Goal: Navigation & Orientation: Go to known website

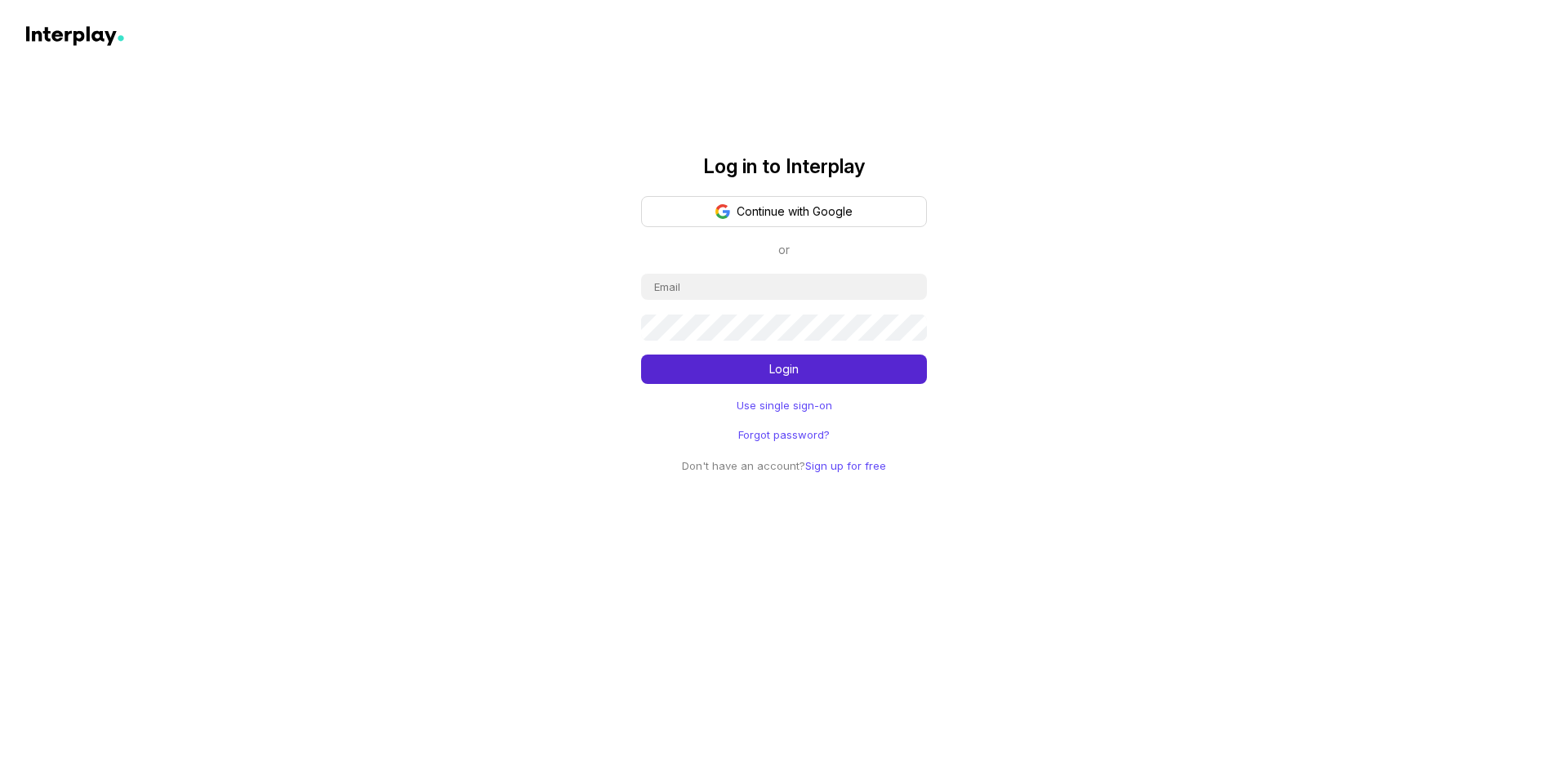
click at [812, 410] on link "Use single sign-on" at bounding box center [784, 405] width 95 height 16
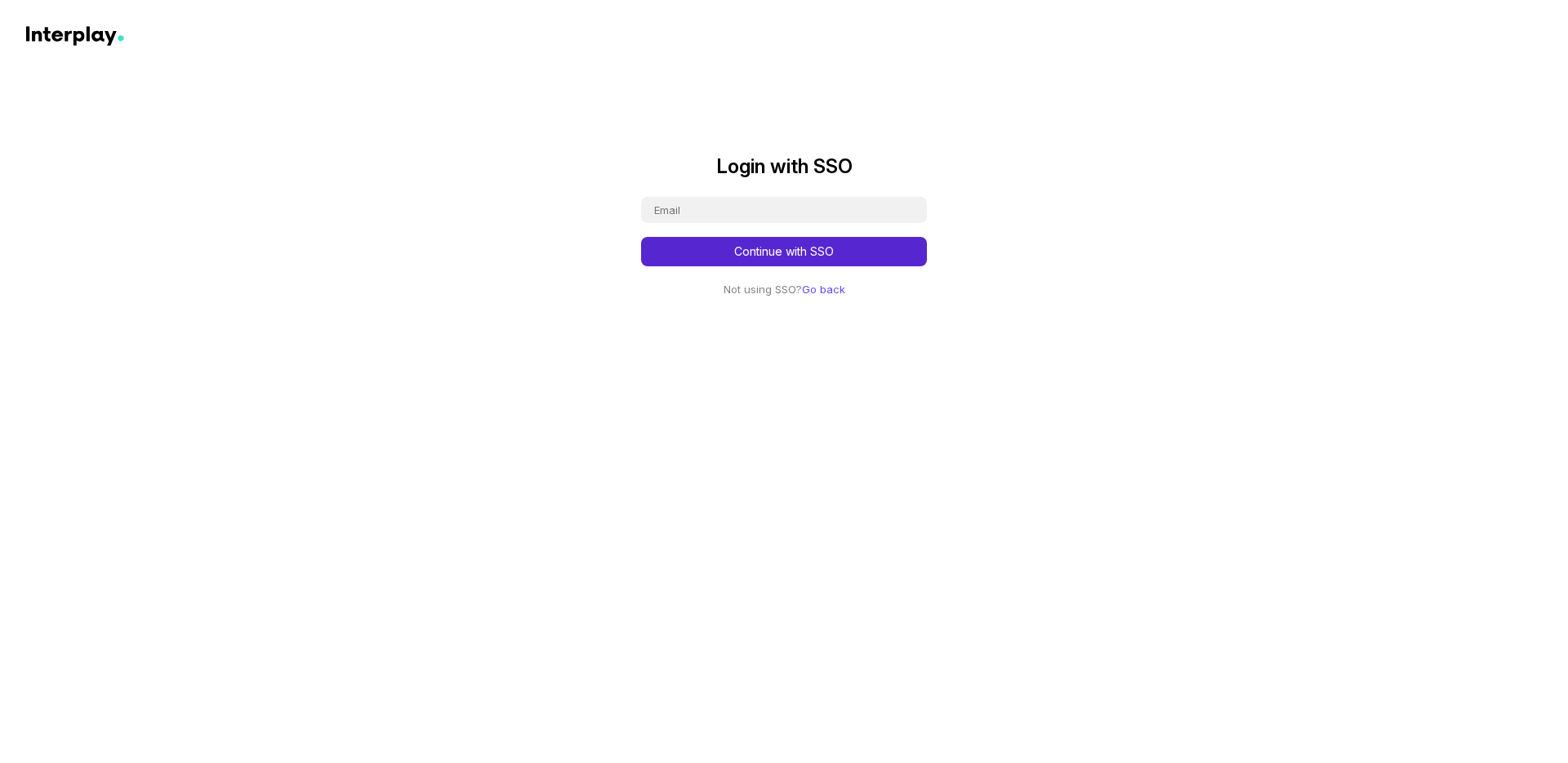
click at [825, 257] on button "Continue with SSO" at bounding box center [784, 252] width 285 height 29
click at [682, 208] on input "email" at bounding box center [784, 210] width 285 height 26
type input "shanki.gautam@nielsen.com"
click at [641, 237] on button "Continue with SSO" at bounding box center [784, 252] width 285 height 29
